Goal: Information Seeking & Learning: Learn about a topic

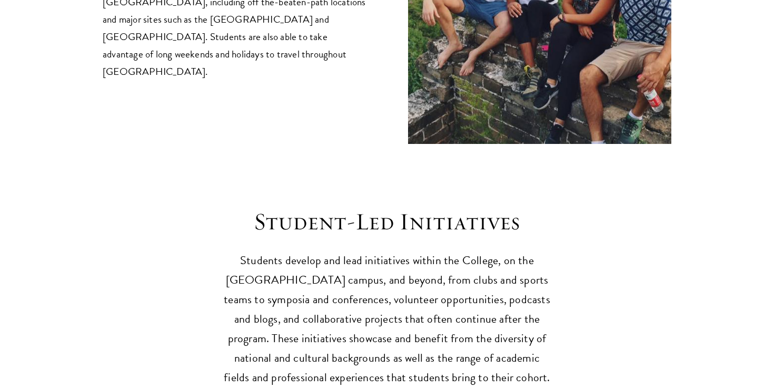
scroll to position [2349, 0]
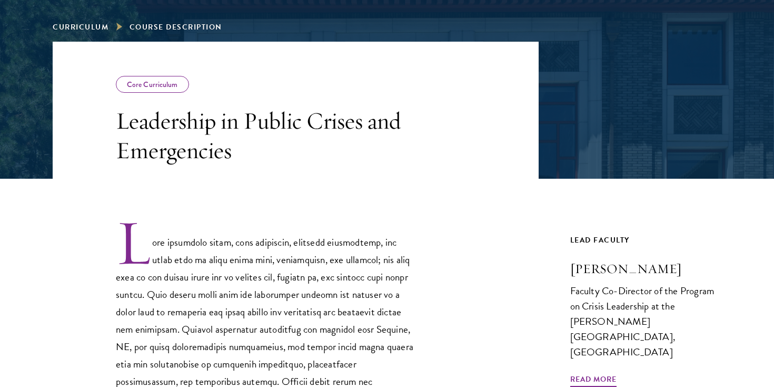
scroll to position [221, 0]
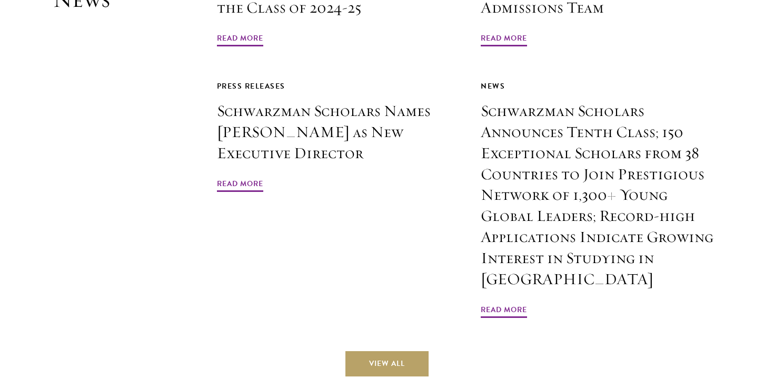
scroll to position [2558, 0]
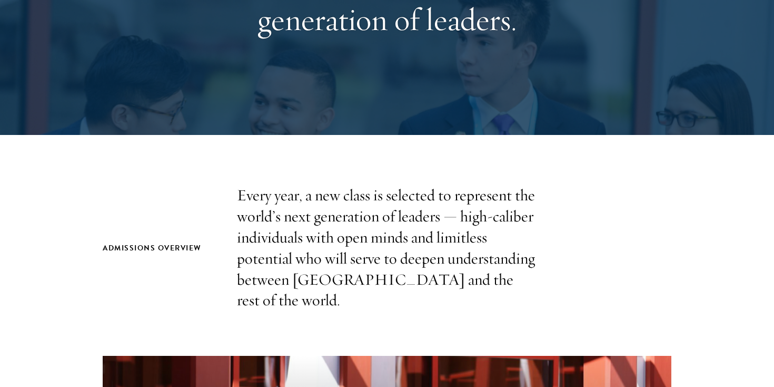
scroll to position [327, 0]
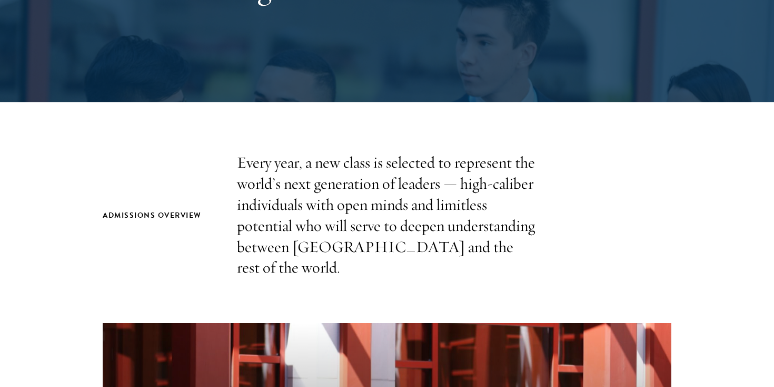
scroll to position [658, 0]
